Goal: Understand process/instructions: Learn how to perform a task or action

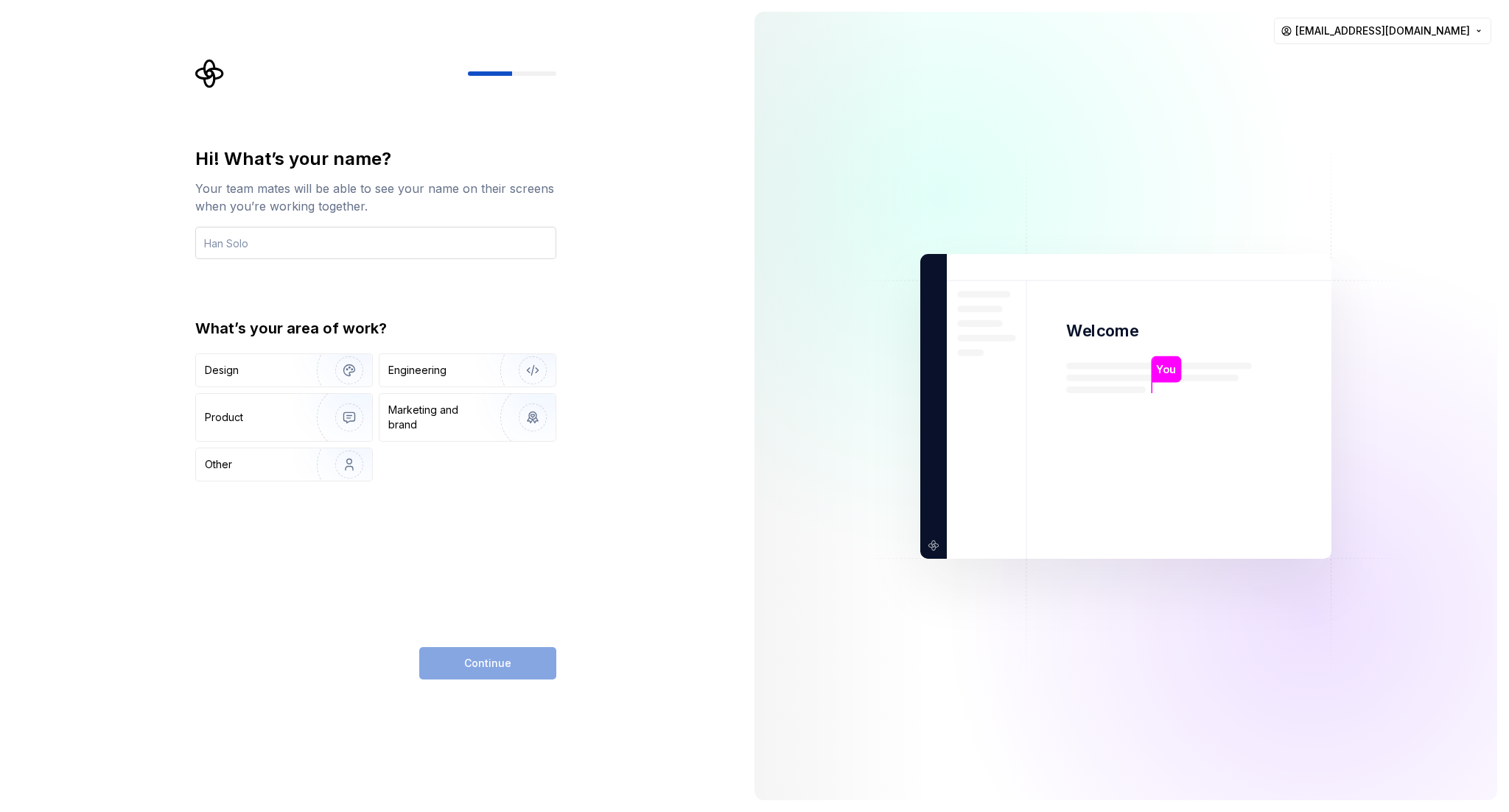
click at [462, 238] on input "text" at bounding box center [376, 243] width 361 height 32
type input "[EMAIL_ADDRESS][DOMAIN_NAME]"
click at [549, 570] on div "Hi! What’s your name? Your team mates will be able to see your name on their sc…" at bounding box center [376, 413] width 361 height 532
click at [1380, 33] on html "Hi! What’s your name? Your team mates will be able to see your name on their sc…" at bounding box center [754, 406] width 1509 height 812
click at [313, 242] on html "Hi! What’s your name? Your team mates will be able to see your name on their sc…" at bounding box center [754, 406] width 1509 height 812
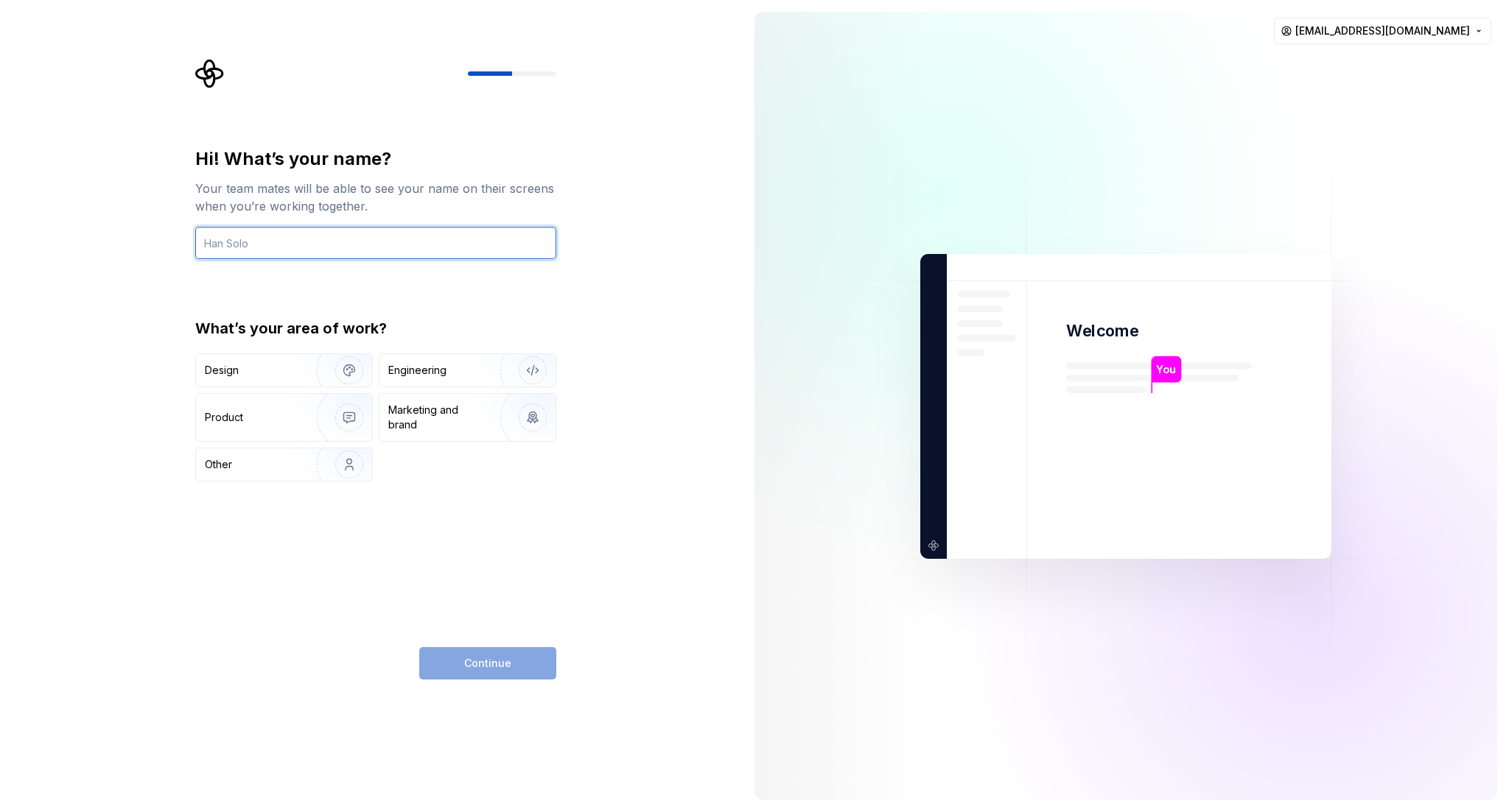
click at [313, 242] on input "text" at bounding box center [376, 243] width 361 height 32
click at [437, 251] on input "text" at bounding box center [376, 243] width 361 height 32
type input "youghourta"
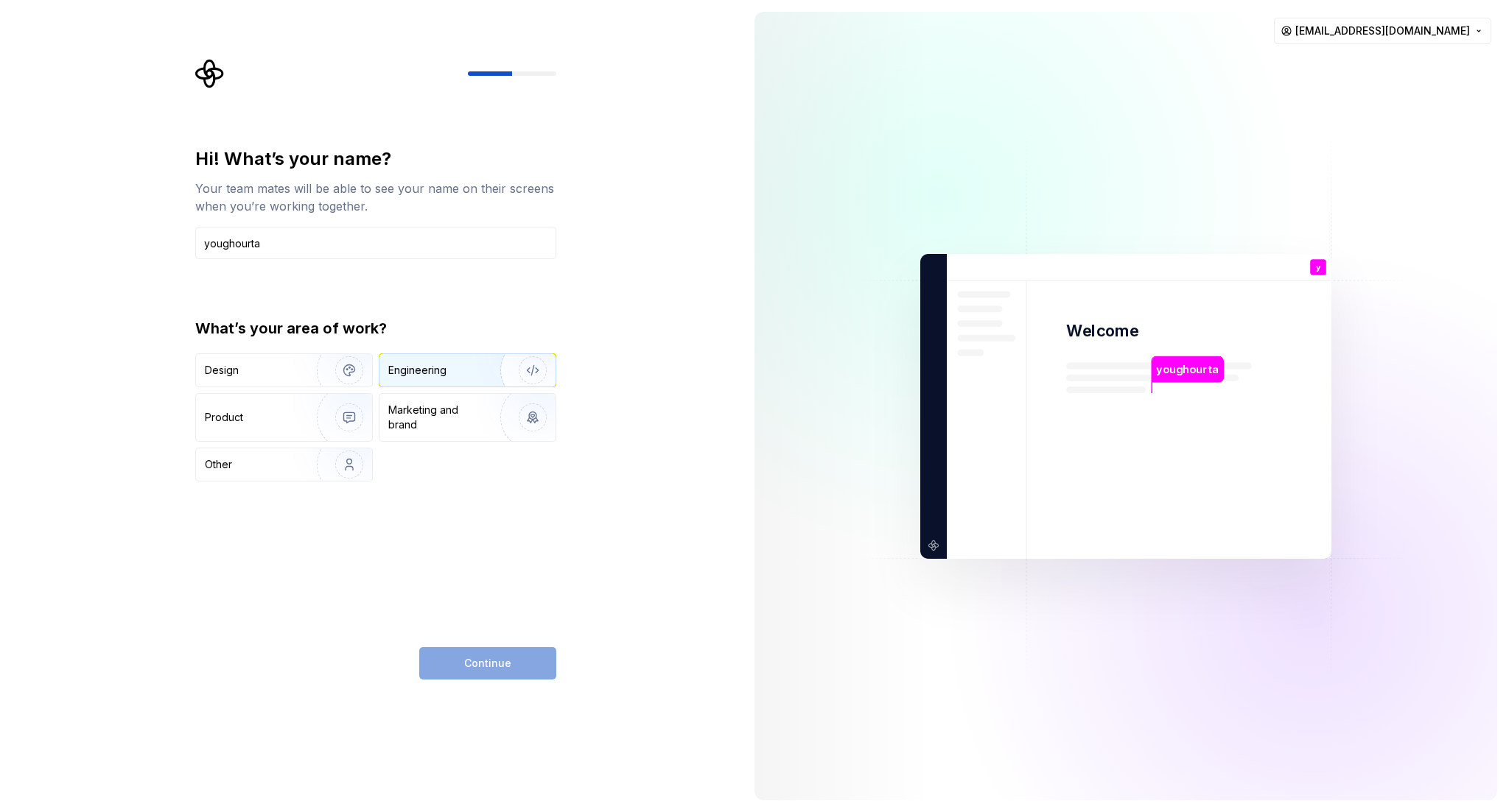
click at [462, 380] on div "Engineering" at bounding box center [468, 370] width 176 height 32
click at [490, 660] on span "Continue" at bounding box center [487, 663] width 47 height 14
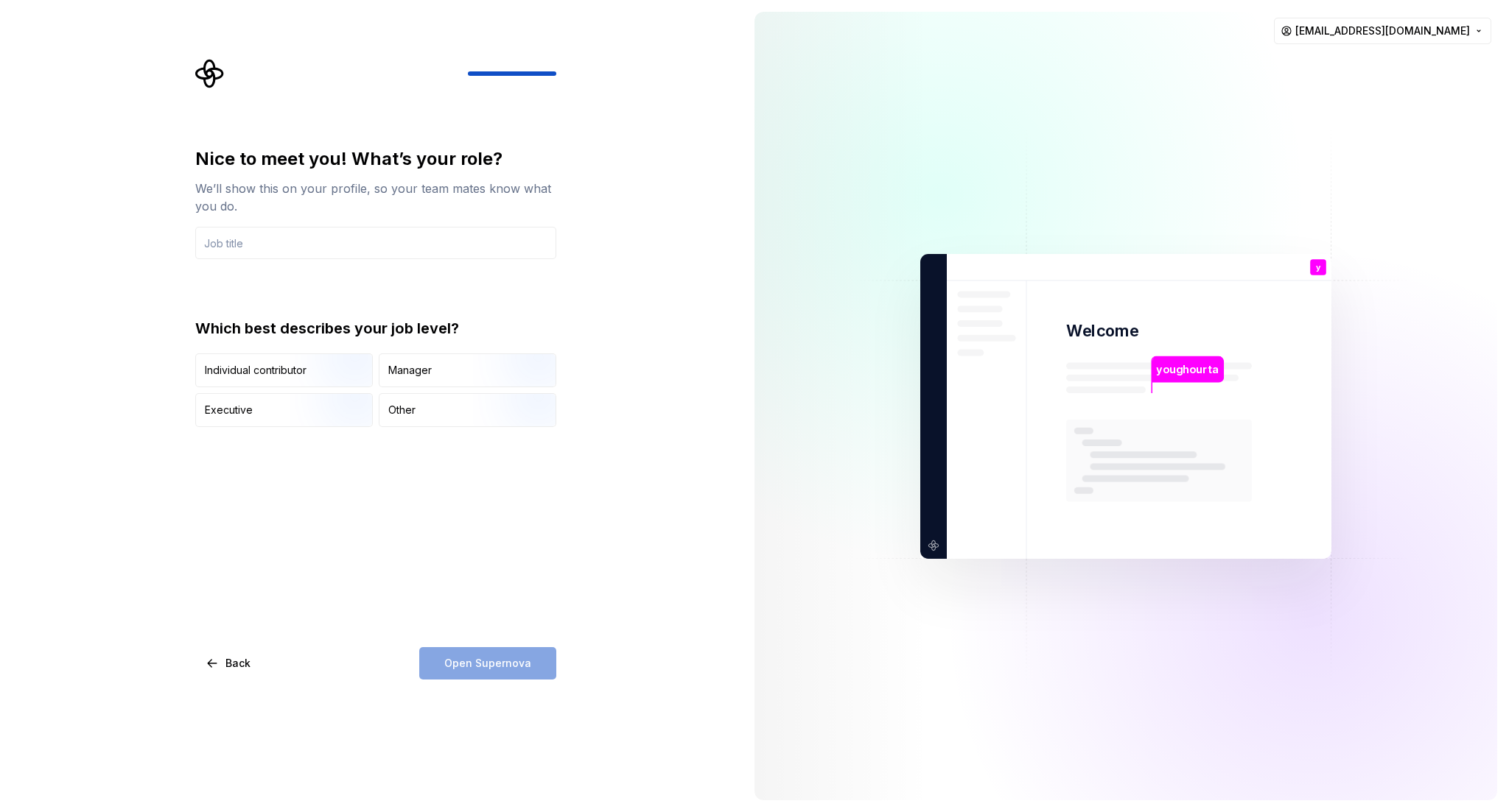
click at [498, 665] on div "Open Supernova" at bounding box center [487, 663] width 137 height 32
click at [318, 367] on img "button" at bounding box center [336, 389] width 95 height 99
click at [490, 655] on div "Open Supernova" at bounding box center [487, 663] width 137 height 32
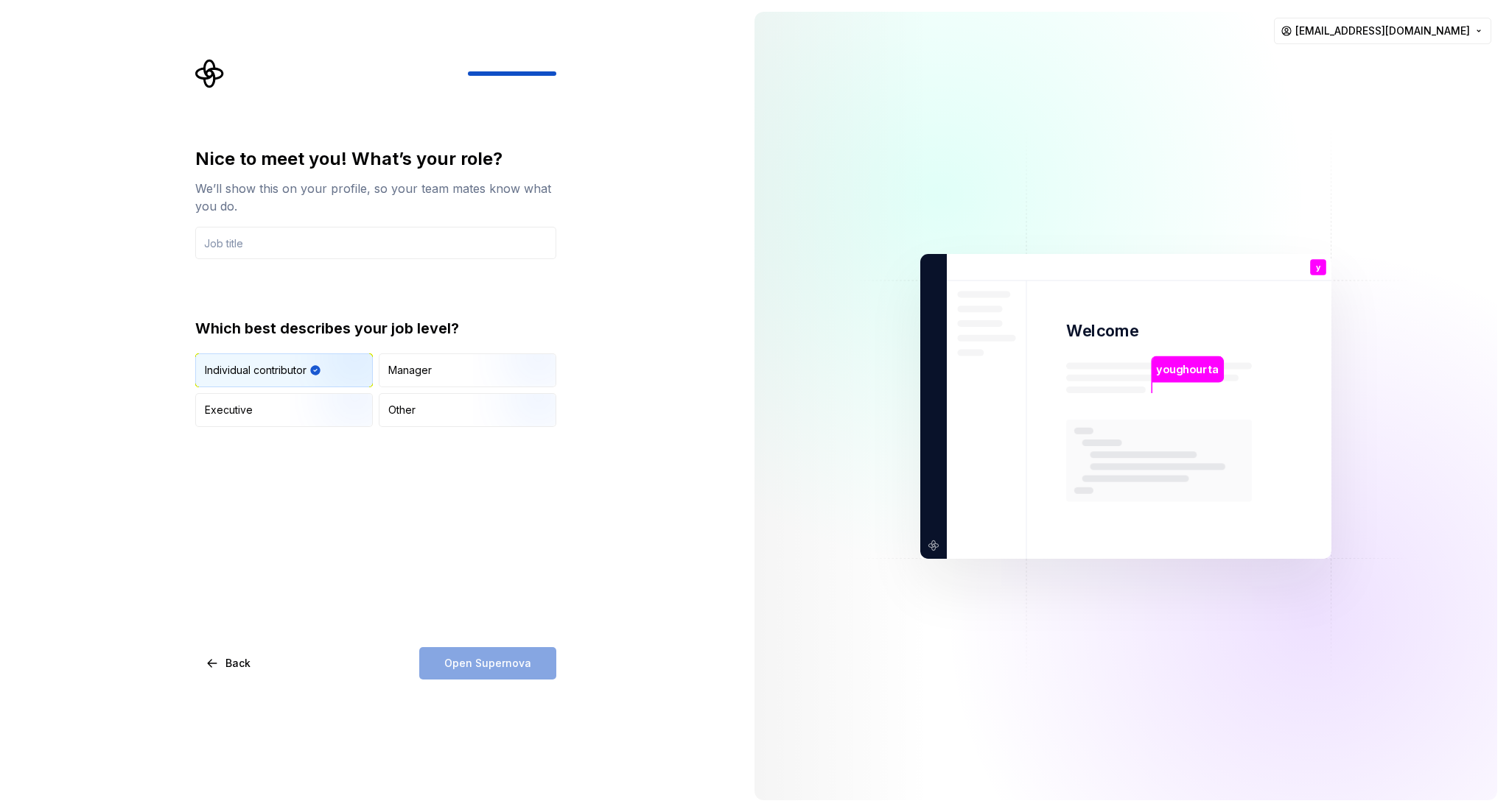
click at [490, 655] on div "Open Supernova" at bounding box center [487, 663] width 137 height 32
click at [431, 415] on div "Other" at bounding box center [468, 410] width 176 height 32
click at [333, 380] on img "button" at bounding box center [336, 389] width 95 height 99
click at [319, 244] on input "text" at bounding box center [376, 243] width 361 height 32
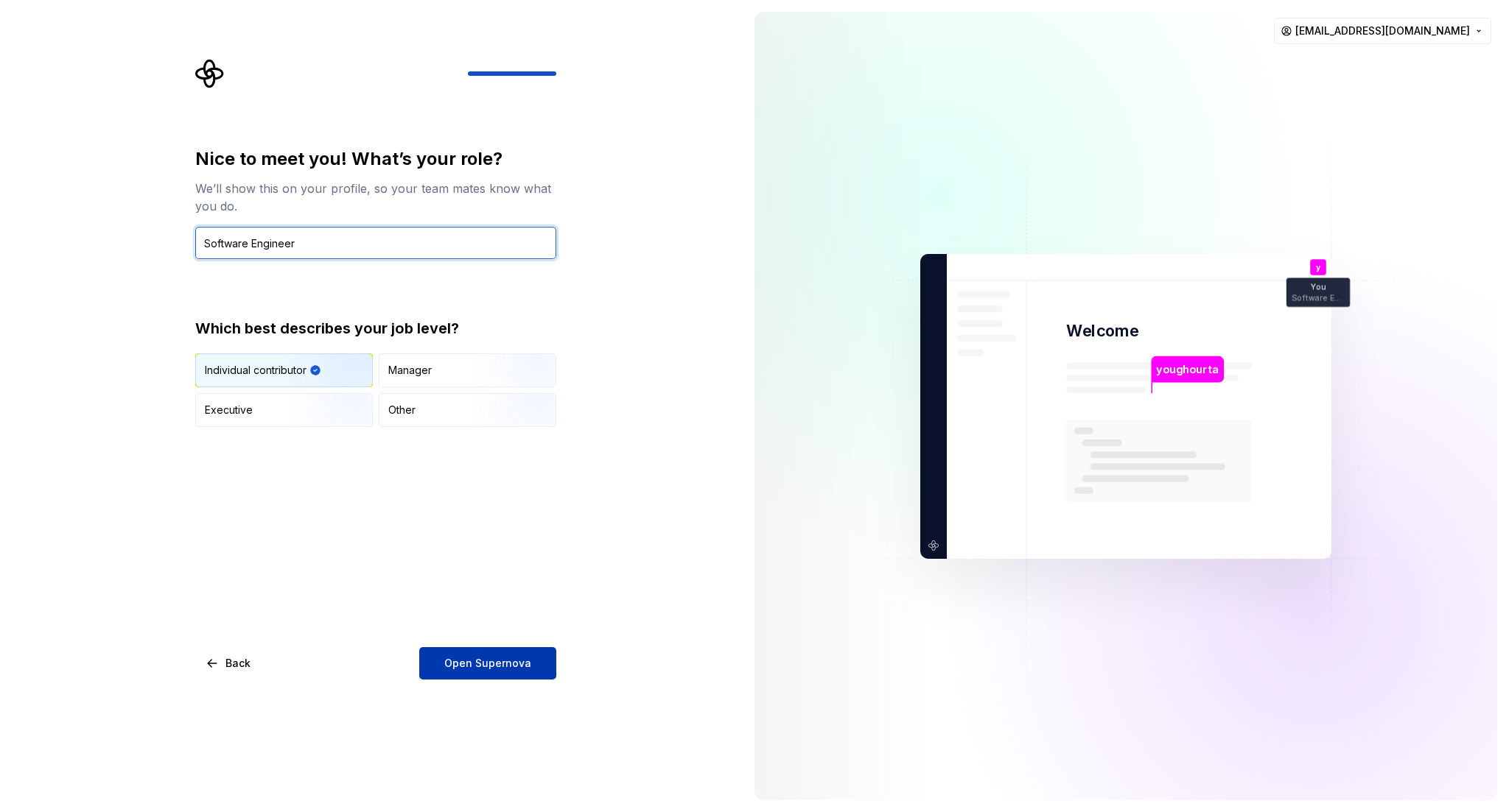
type input "Software Engineer"
click at [479, 665] on span "Open Supernova" at bounding box center [488, 663] width 87 height 14
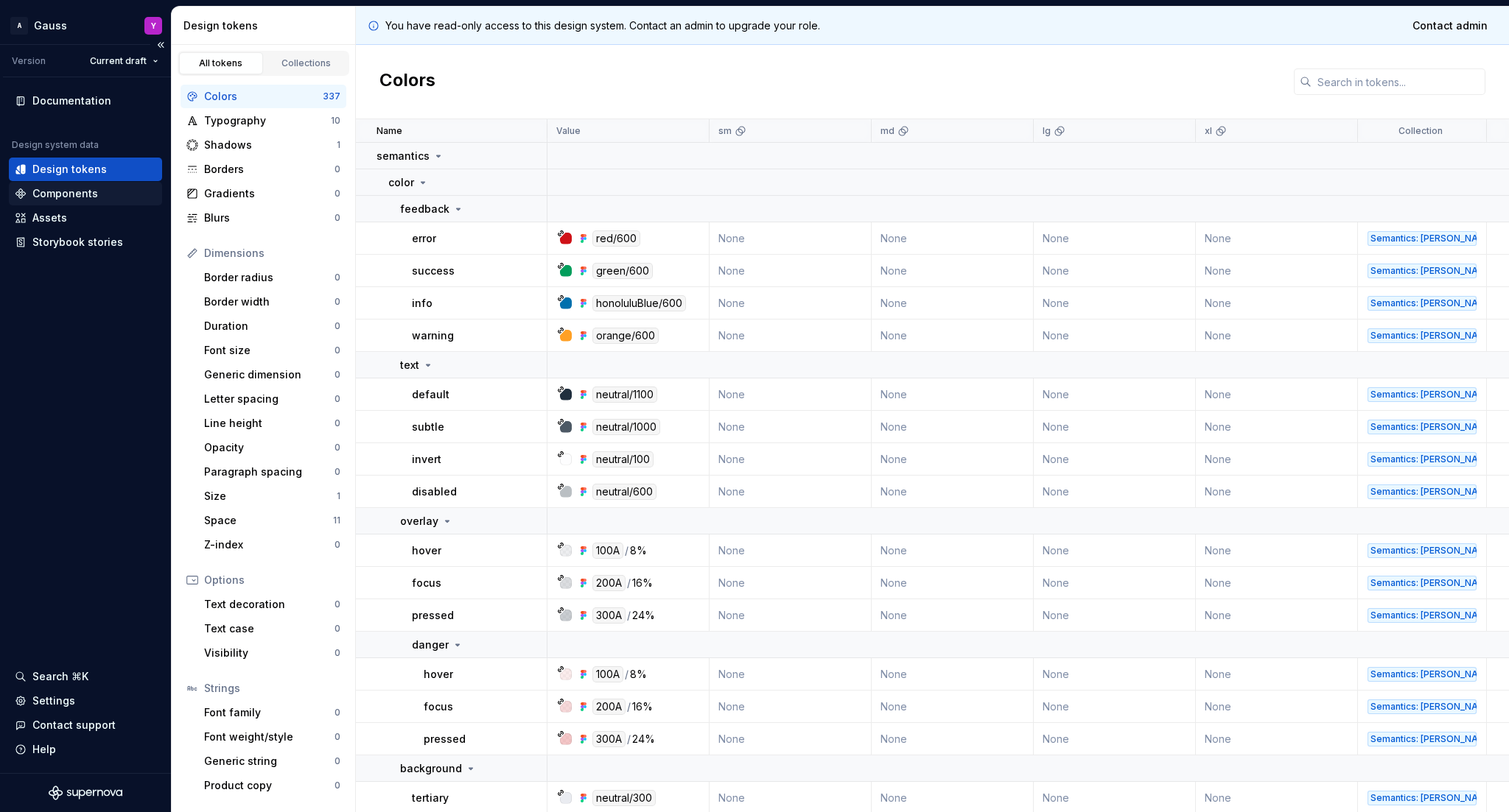
click at [91, 188] on div "Components" at bounding box center [65, 193] width 66 height 14
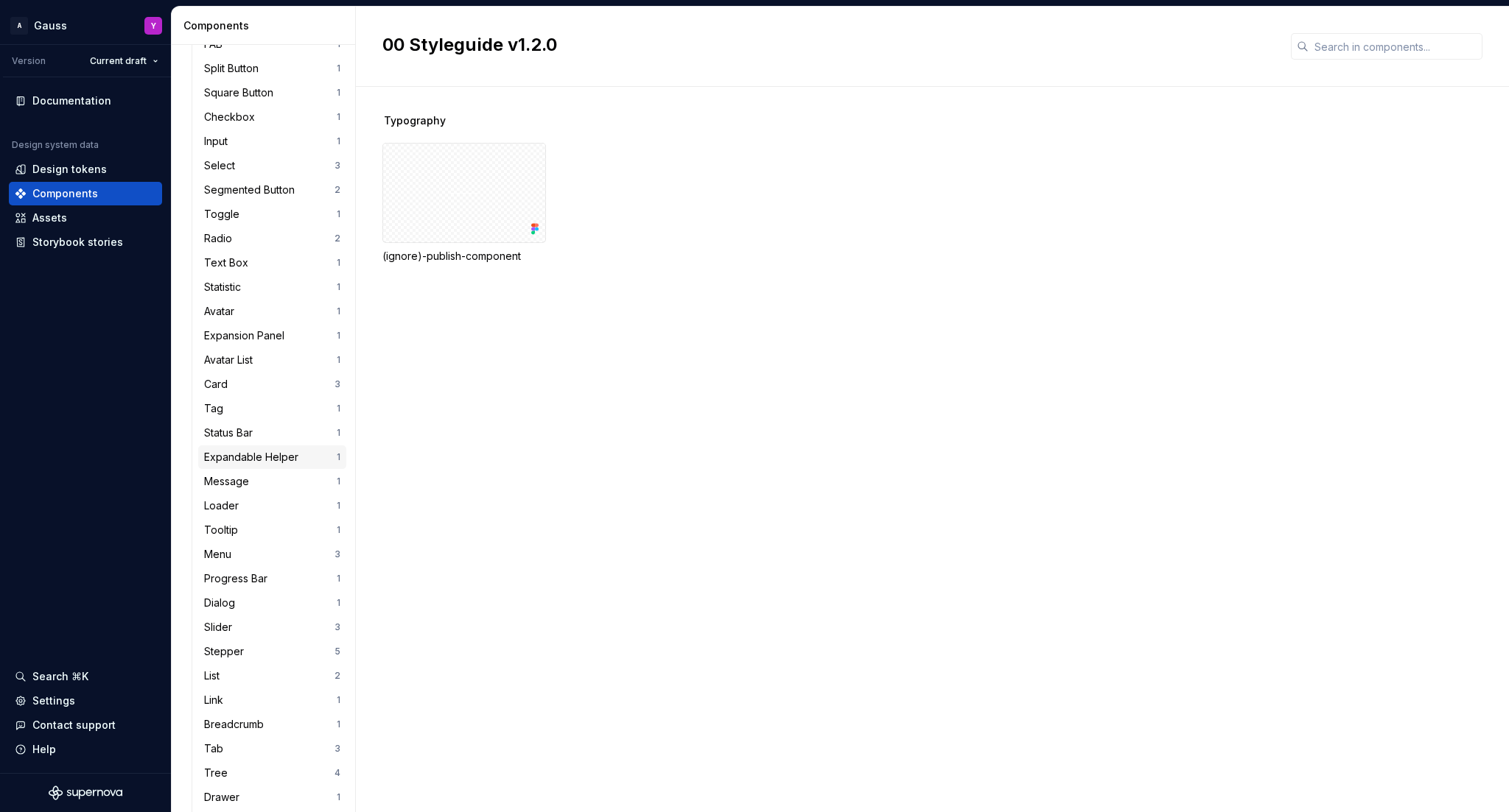
scroll to position [446, 0]
click at [270, 640] on div "Stepper" at bounding box center [269, 647] width 130 height 14
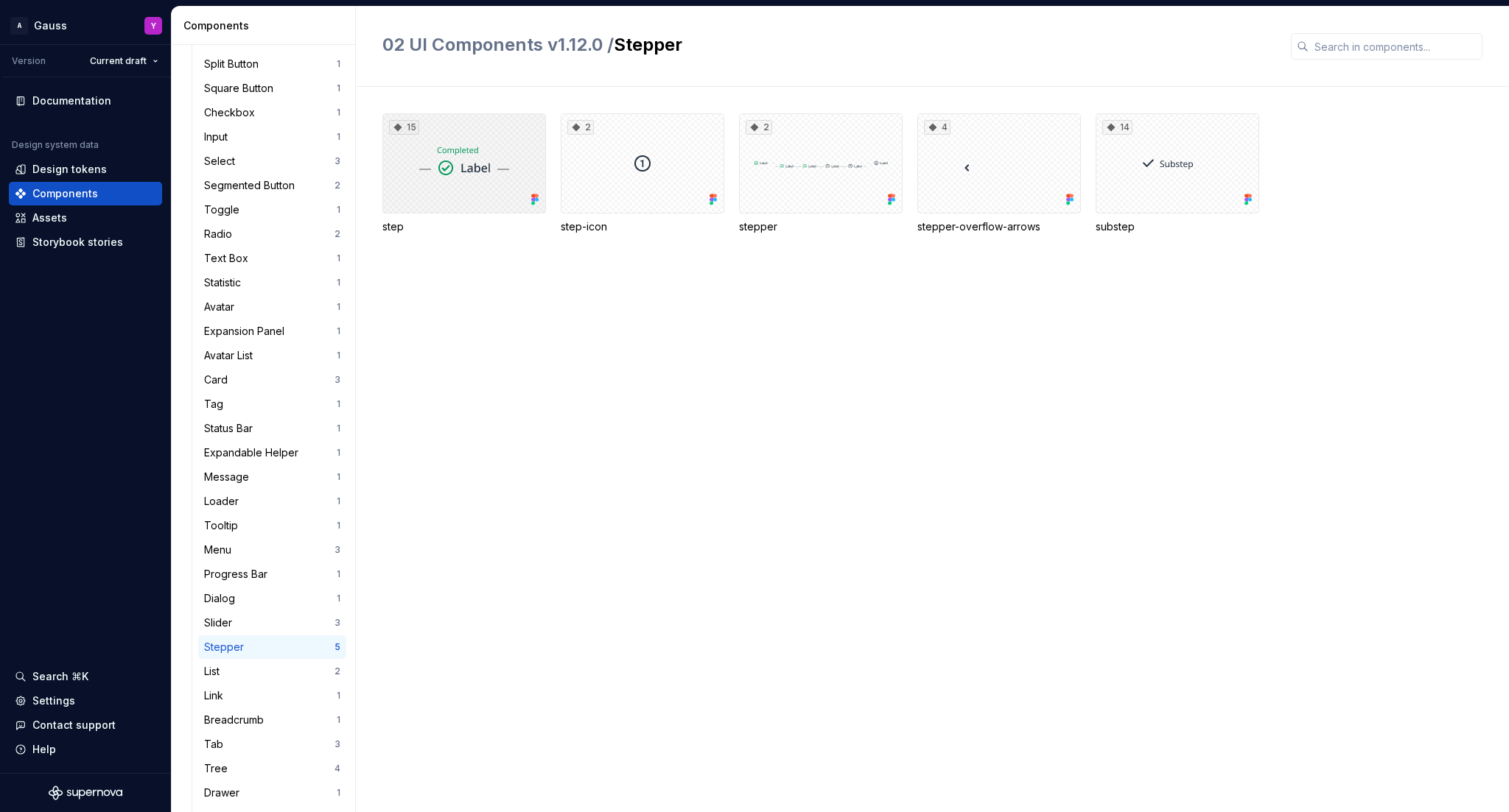
click at [439, 157] on div "15" at bounding box center [464, 163] width 164 height 100
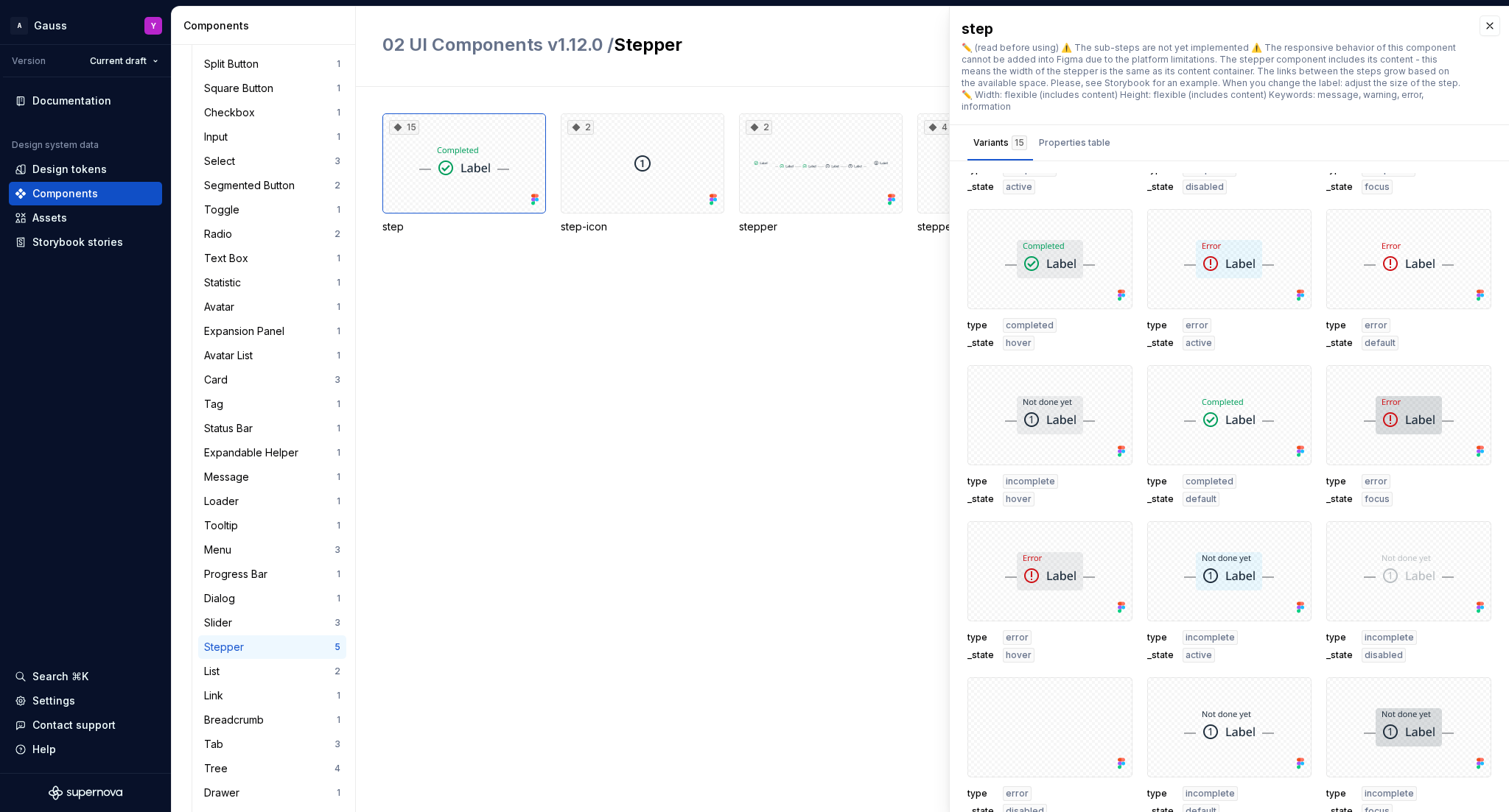
scroll to position [7, 0]
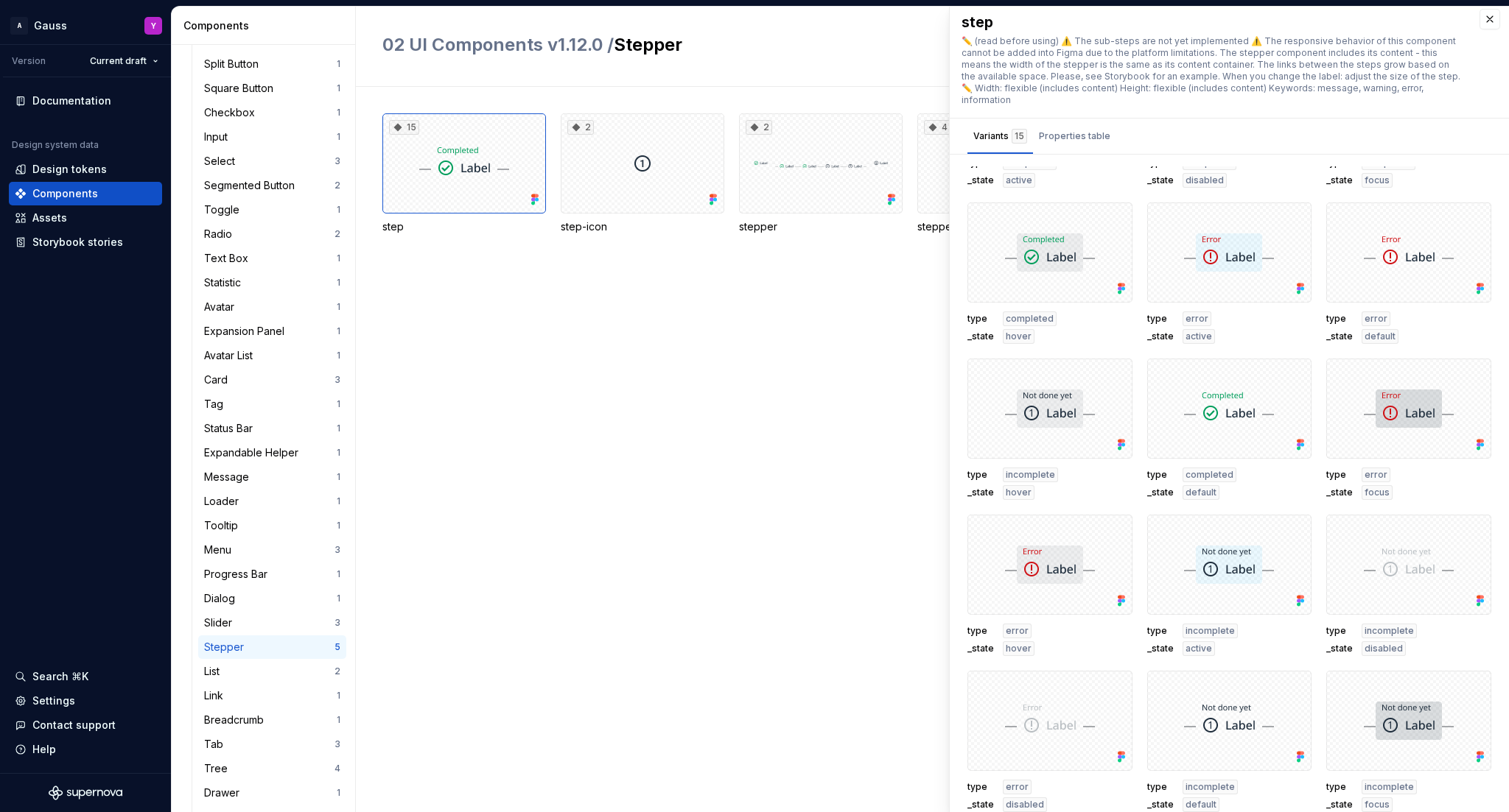
click at [752, 466] on div "15 step 2 step-icon 2 stepper 4 stepper-overflow-arrows 14 substep" at bounding box center [945, 449] width 1127 height 725
click at [1490, 20] on button "button" at bounding box center [1489, 19] width 20 height 20
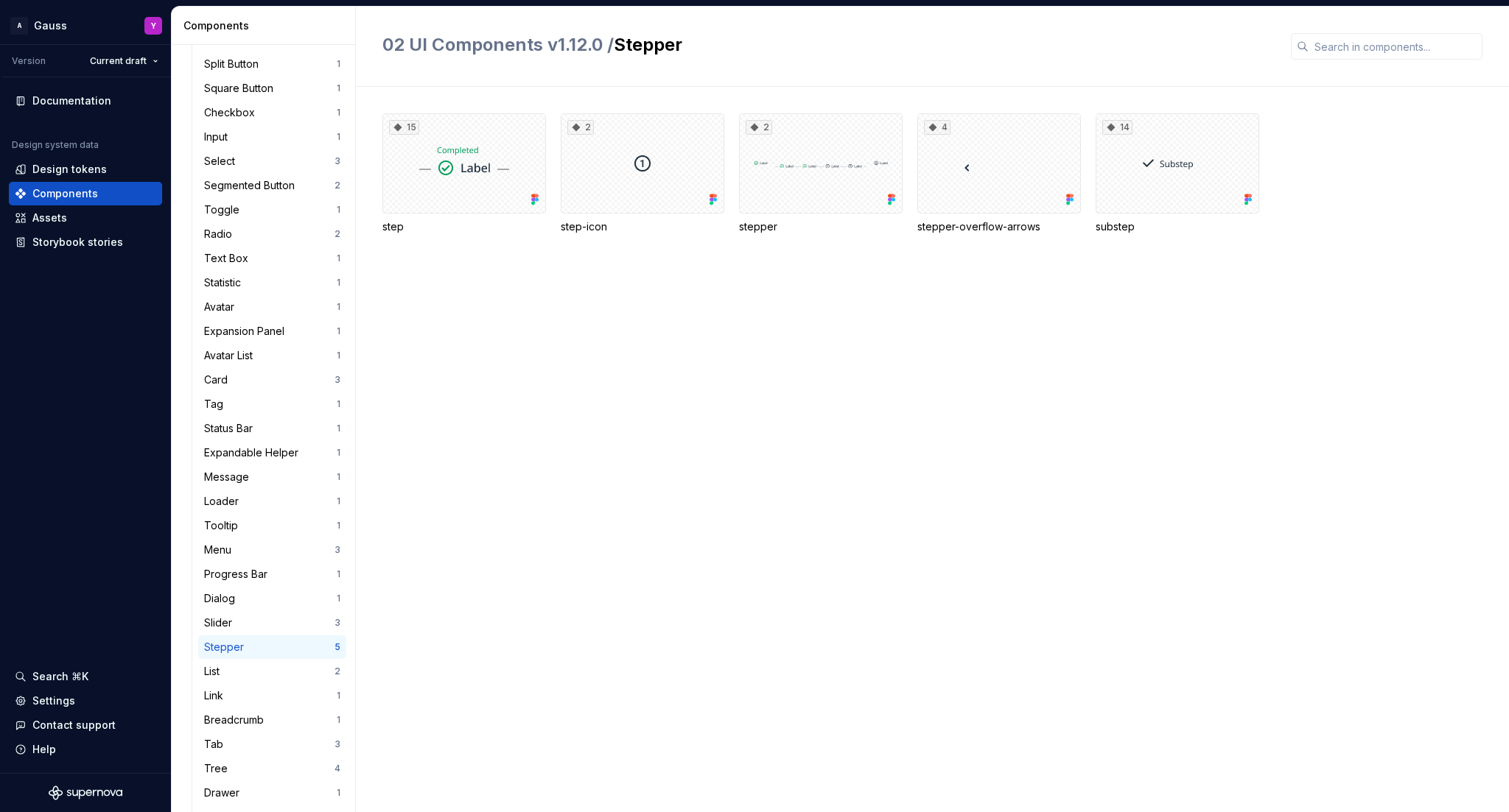
click at [725, 325] on div "15 step 2 step-icon 2 stepper 4 stepper-overflow-arrows 14 substep" at bounding box center [945, 449] width 1127 height 725
click at [102, 106] on div "Documentation" at bounding box center [72, 100] width 79 height 14
